Goal: Transaction & Acquisition: Book appointment/travel/reservation

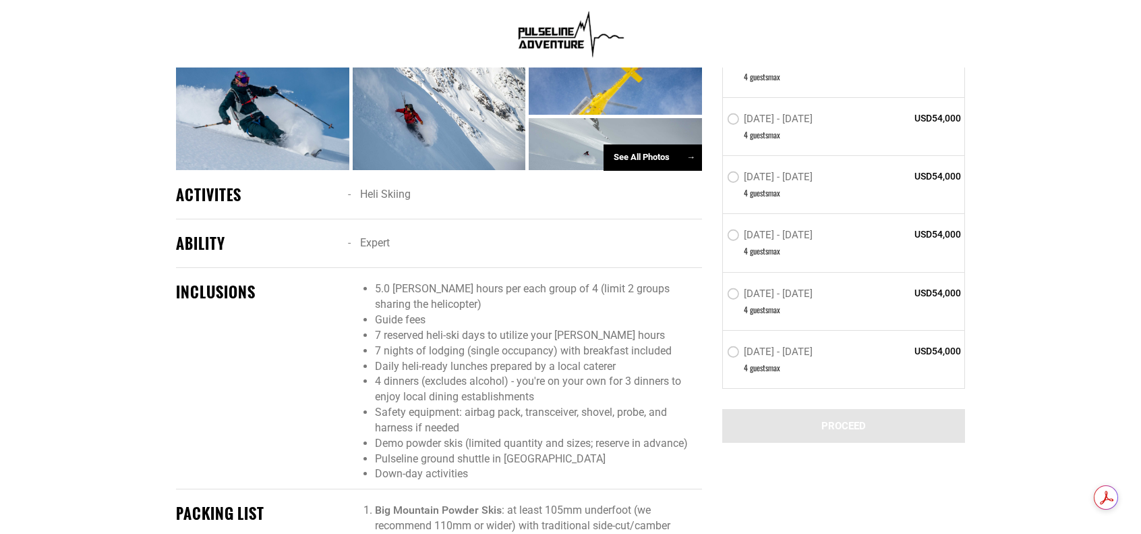
scroll to position [821, 0]
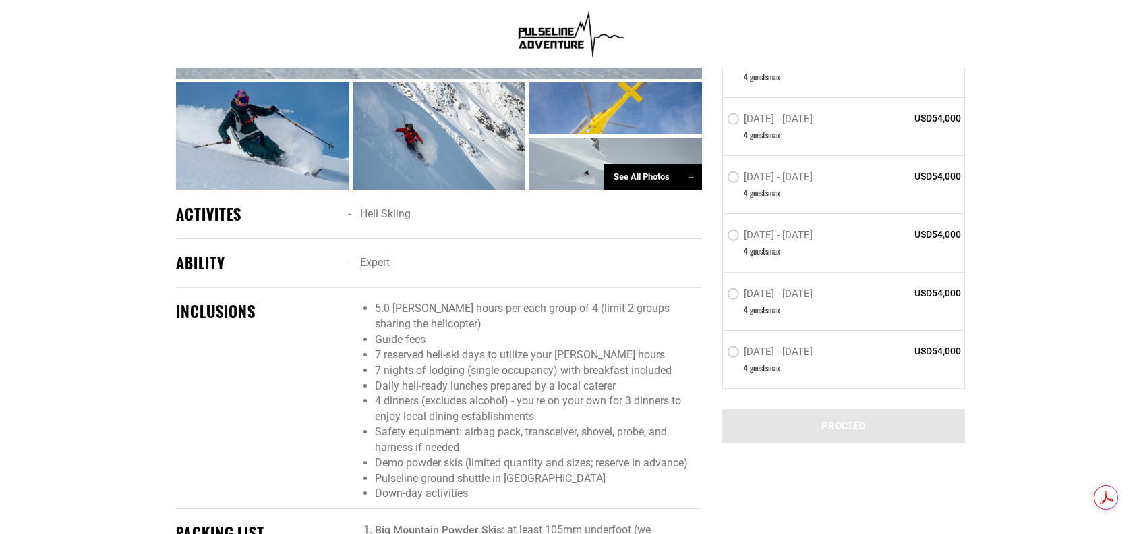
click at [639, 183] on div "See All Photos →" at bounding box center [653, 177] width 98 height 26
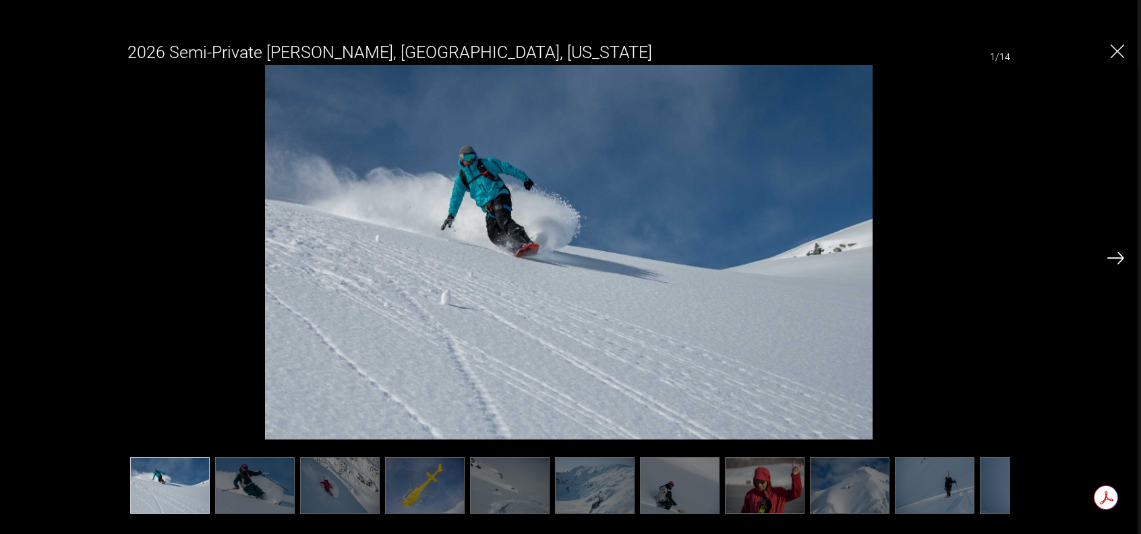
click at [1113, 250] on div at bounding box center [1116, 257] width 17 height 23
click at [1119, 257] on img at bounding box center [1116, 258] width 17 height 12
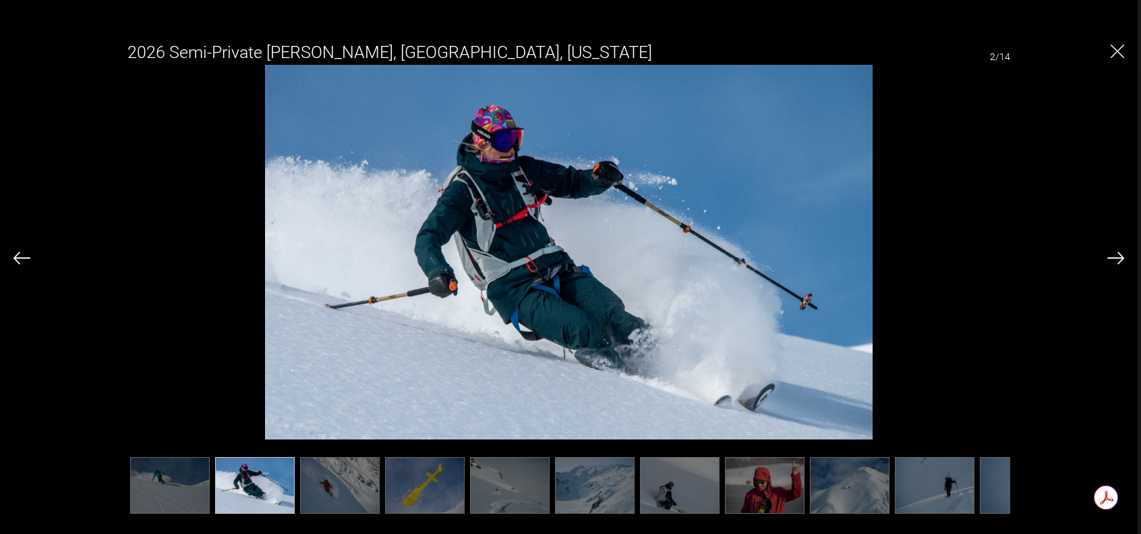
click at [1119, 257] on img at bounding box center [1116, 258] width 17 height 12
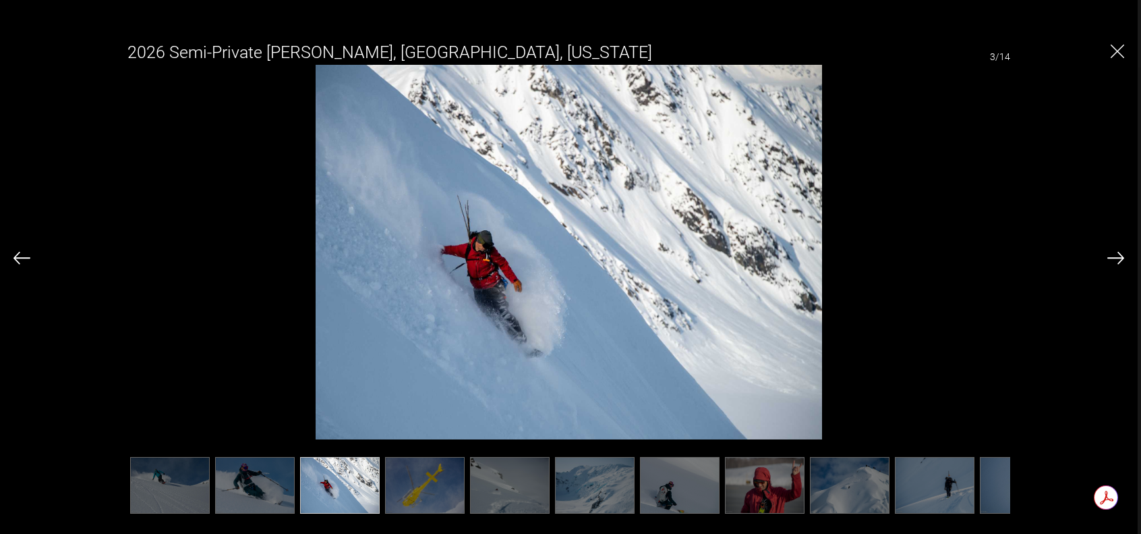
click at [1119, 257] on img at bounding box center [1116, 258] width 17 height 12
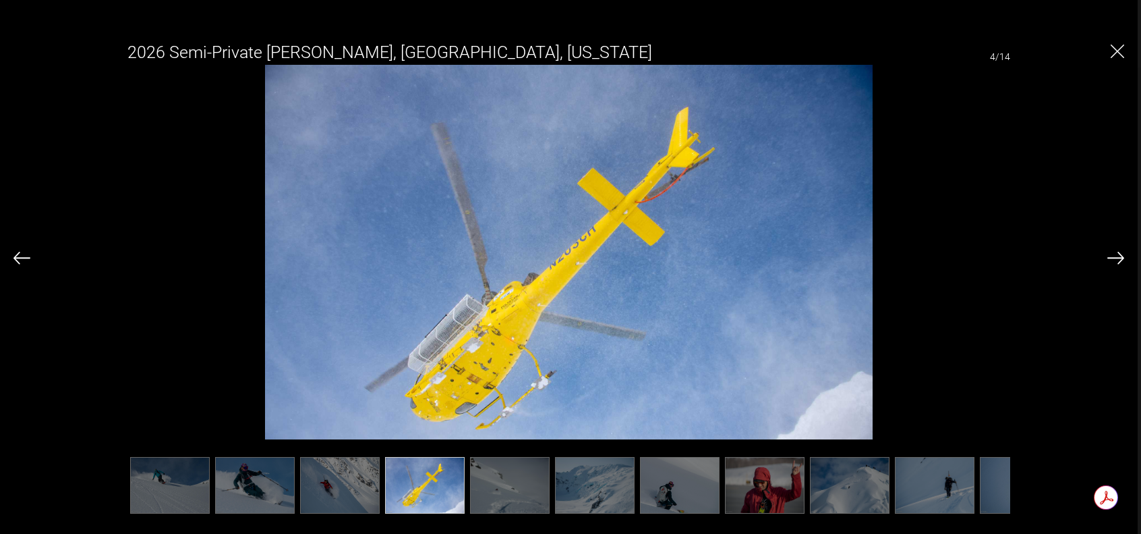
click at [1119, 257] on img at bounding box center [1116, 258] width 17 height 12
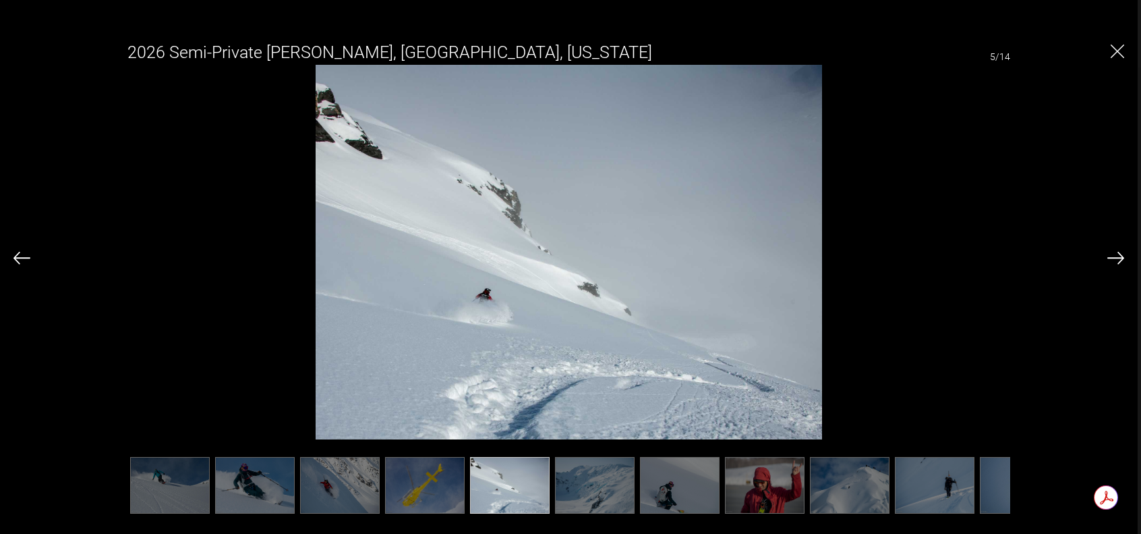
click at [1119, 257] on img at bounding box center [1116, 258] width 17 height 12
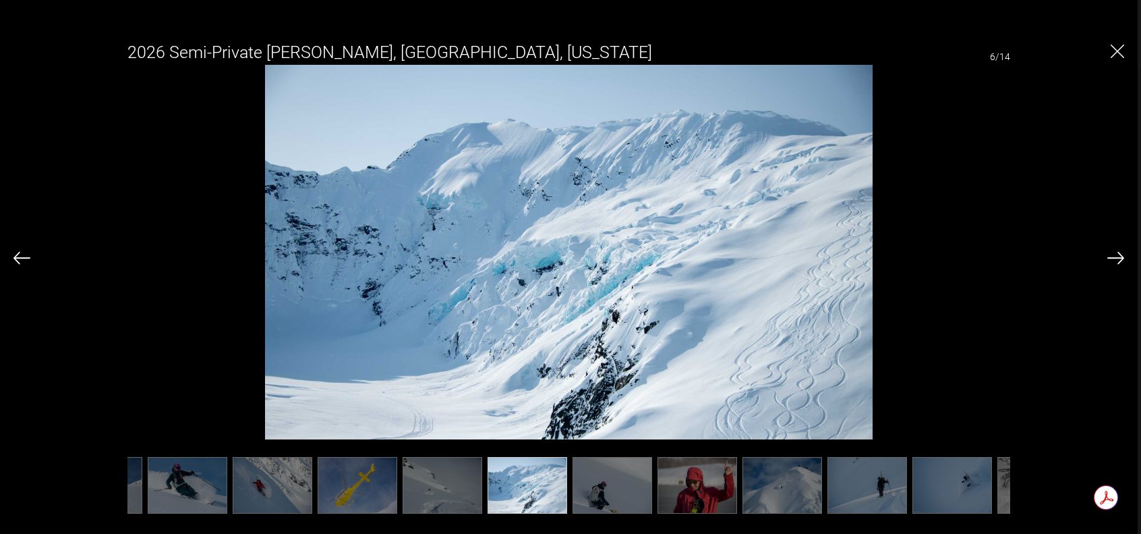
click at [1119, 257] on img at bounding box center [1116, 258] width 17 height 12
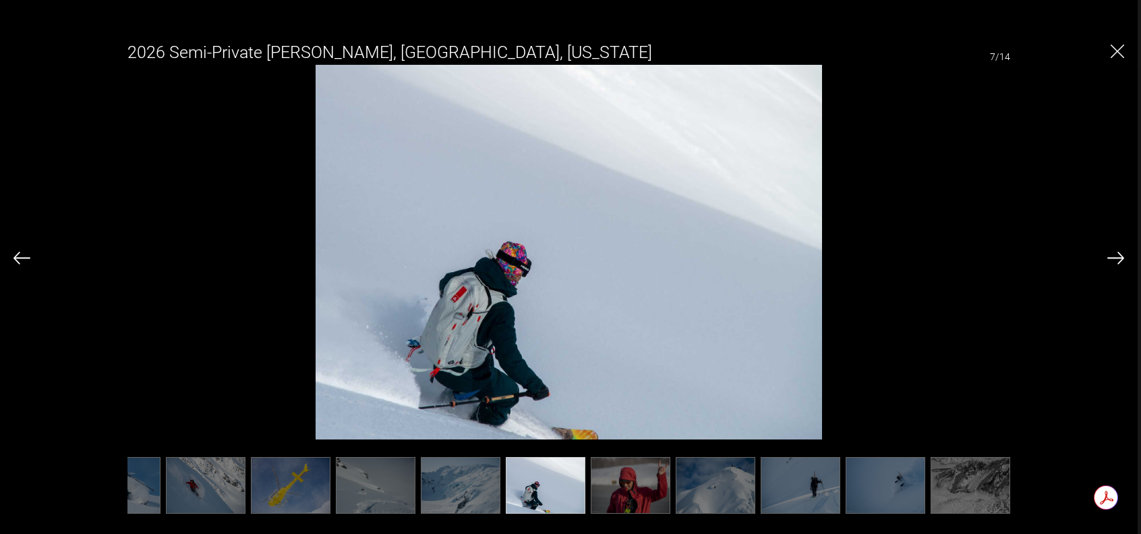
click at [1119, 257] on img at bounding box center [1116, 258] width 17 height 12
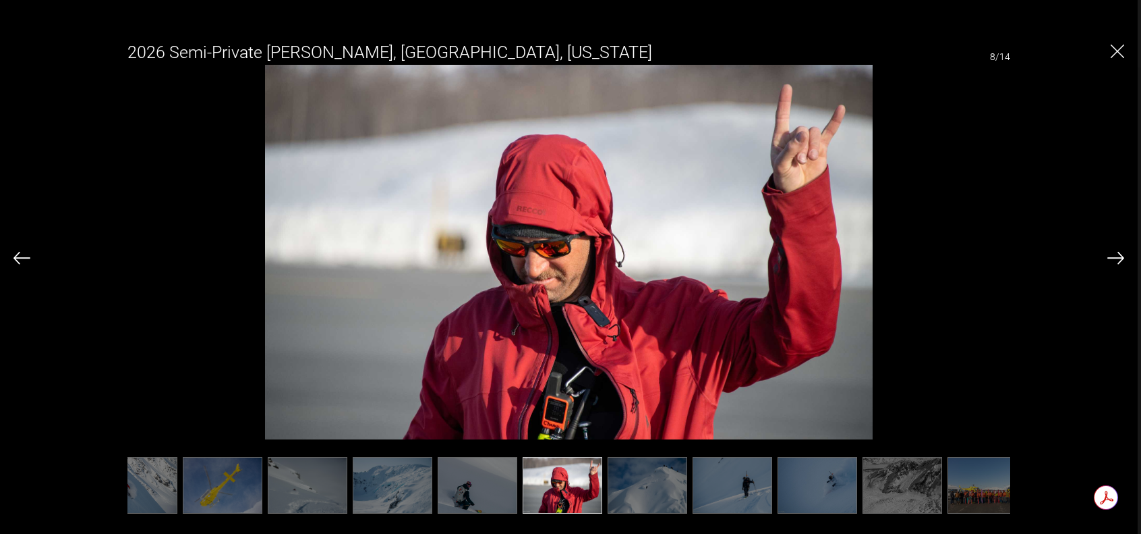
click at [1119, 257] on img at bounding box center [1116, 258] width 17 height 12
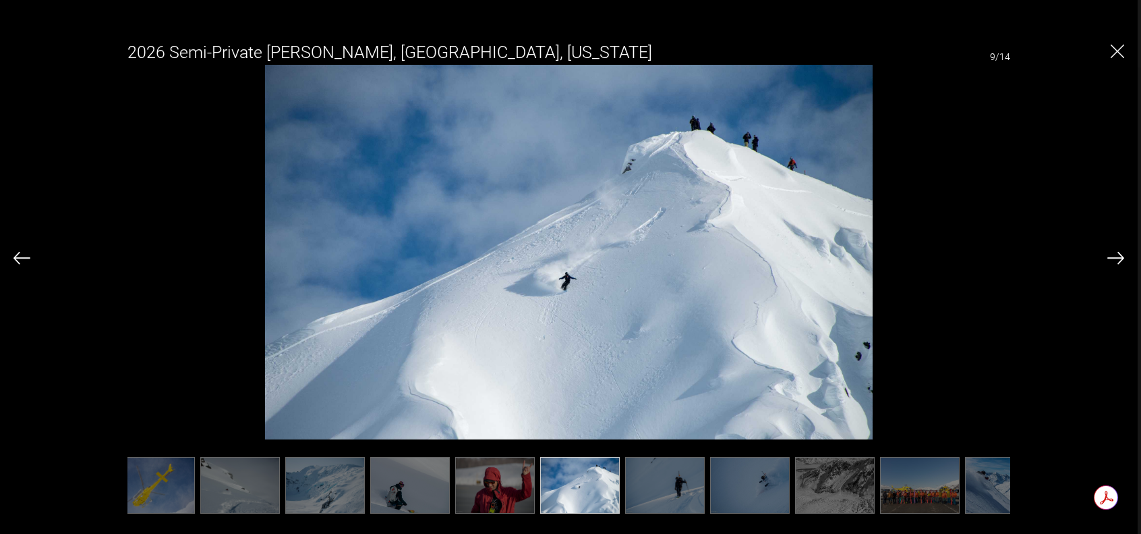
click at [1119, 257] on img at bounding box center [1116, 258] width 17 height 12
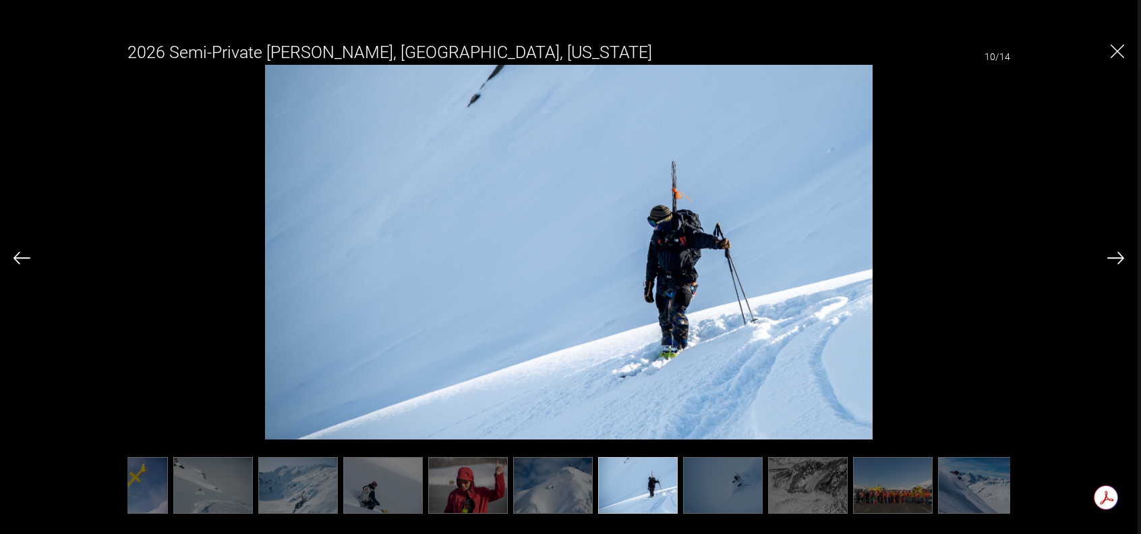
scroll to position [0, 306]
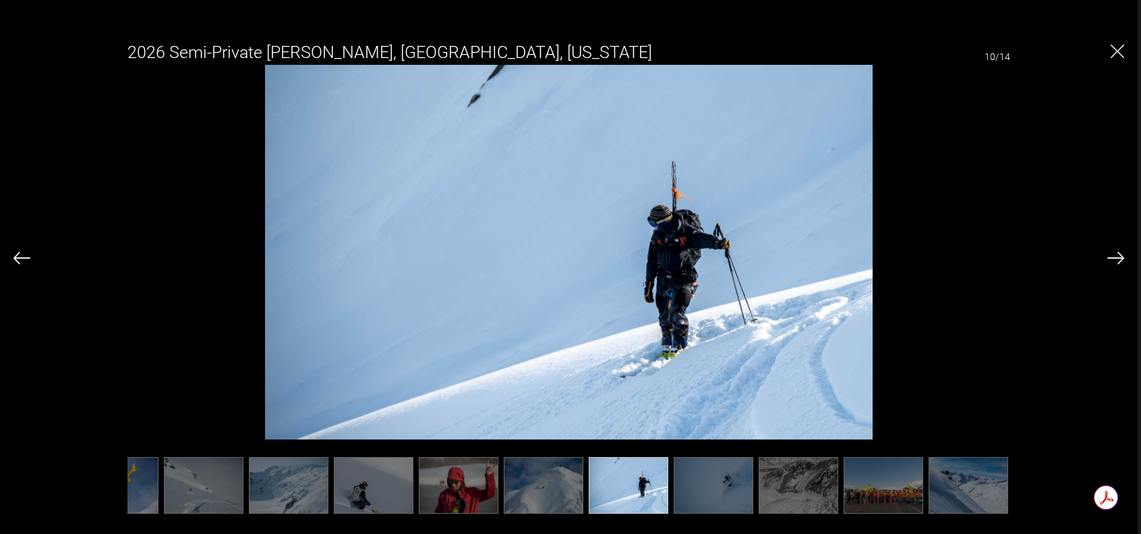
click at [1119, 257] on img at bounding box center [1116, 258] width 17 height 12
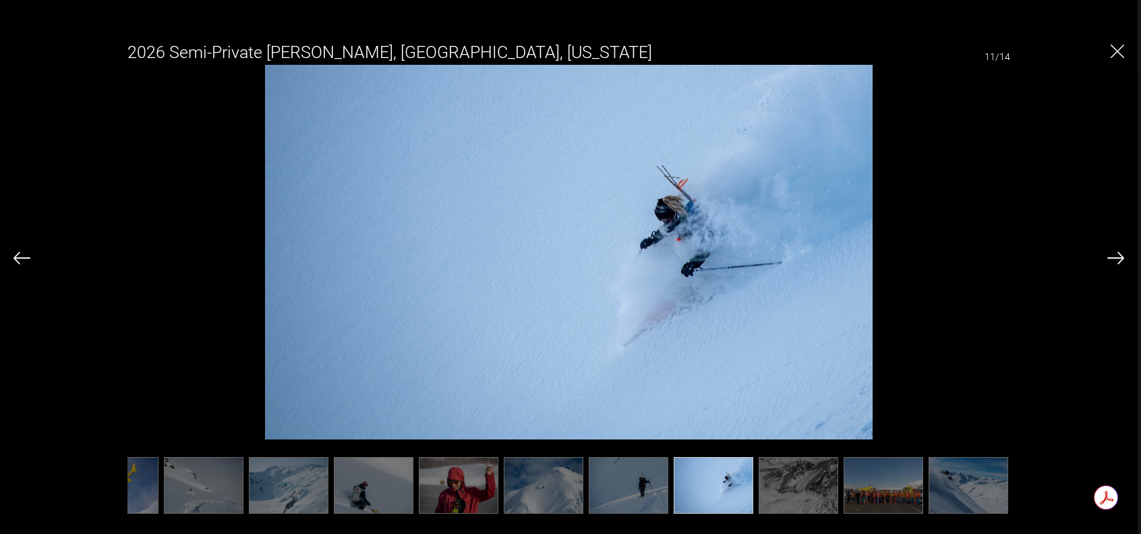
click at [1119, 257] on img at bounding box center [1116, 258] width 17 height 12
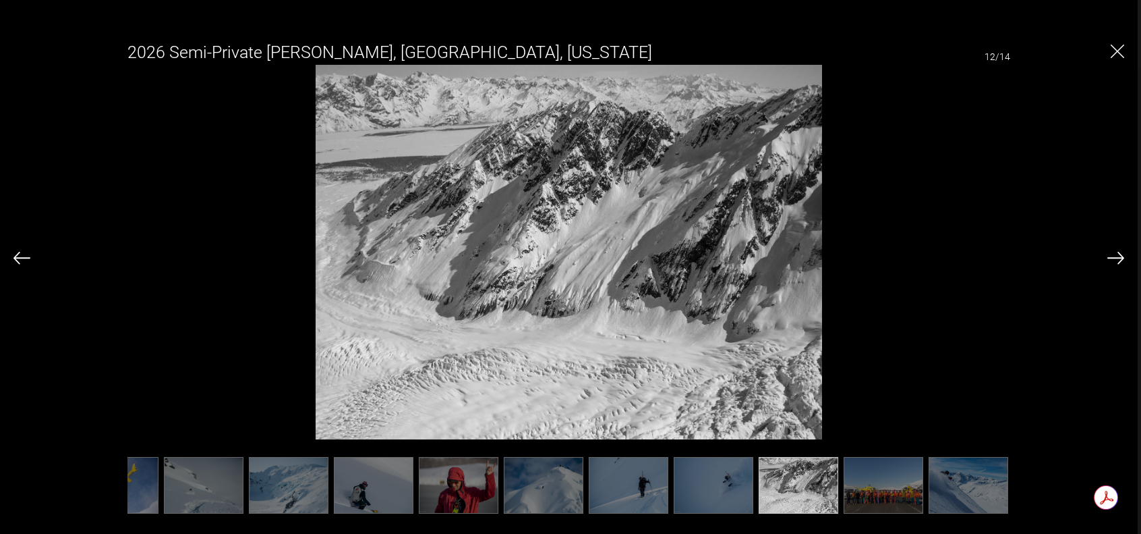
click at [1119, 257] on img at bounding box center [1116, 258] width 17 height 12
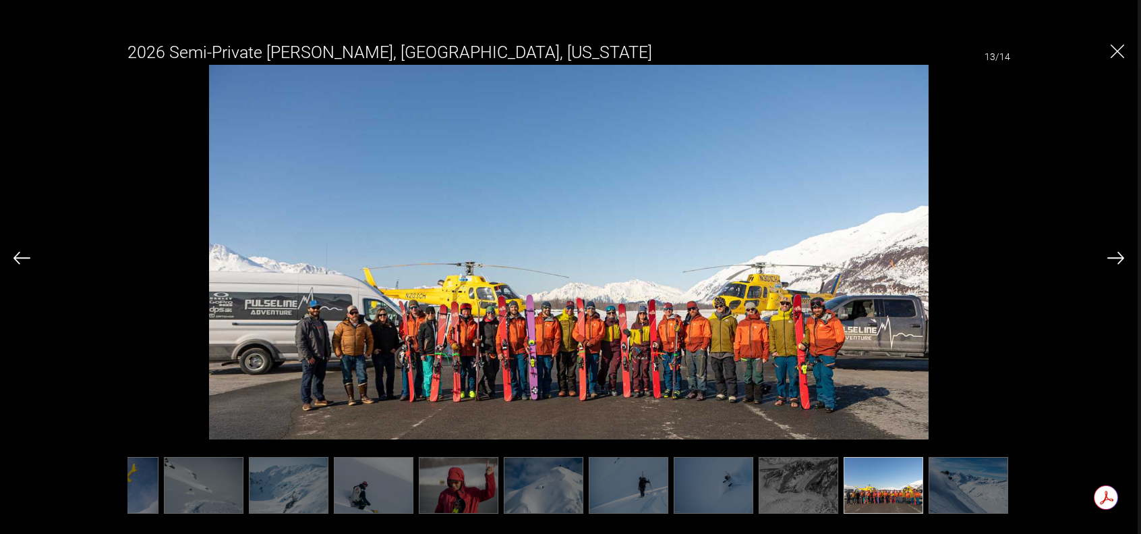
click at [1119, 257] on img at bounding box center [1116, 258] width 17 height 12
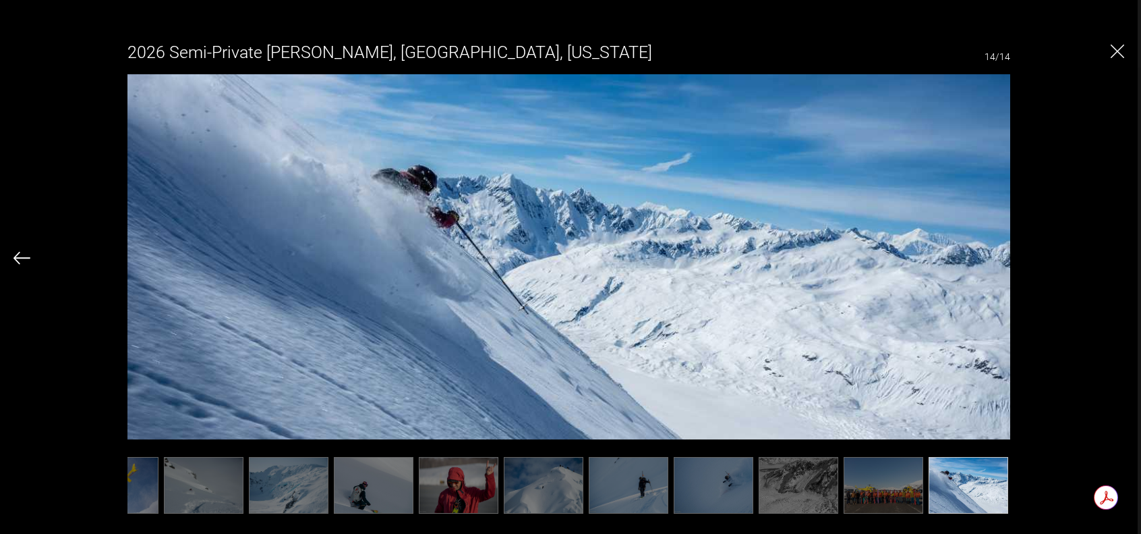
click at [1119, 257] on div "2026 Semi-Private Heli Skiing, [GEOGRAPHIC_DATA], [US_STATE] 14/14" at bounding box center [568, 269] width 1111 height 478
click at [1111, 52] on img "Close" at bounding box center [1117, 51] width 13 height 13
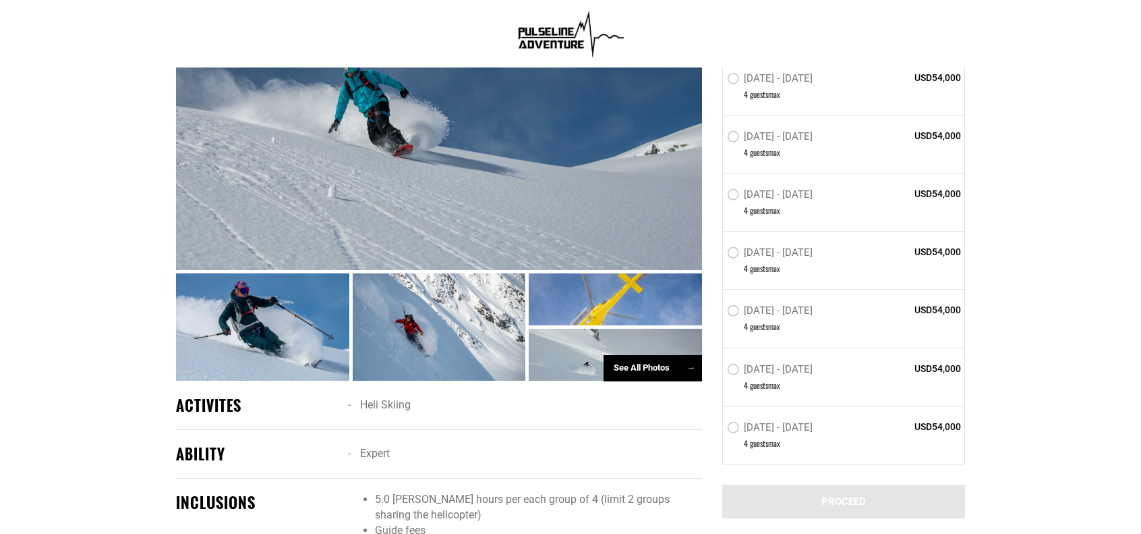
scroll to position [619, 0]
